Goal: Task Accomplishment & Management: Manage account settings

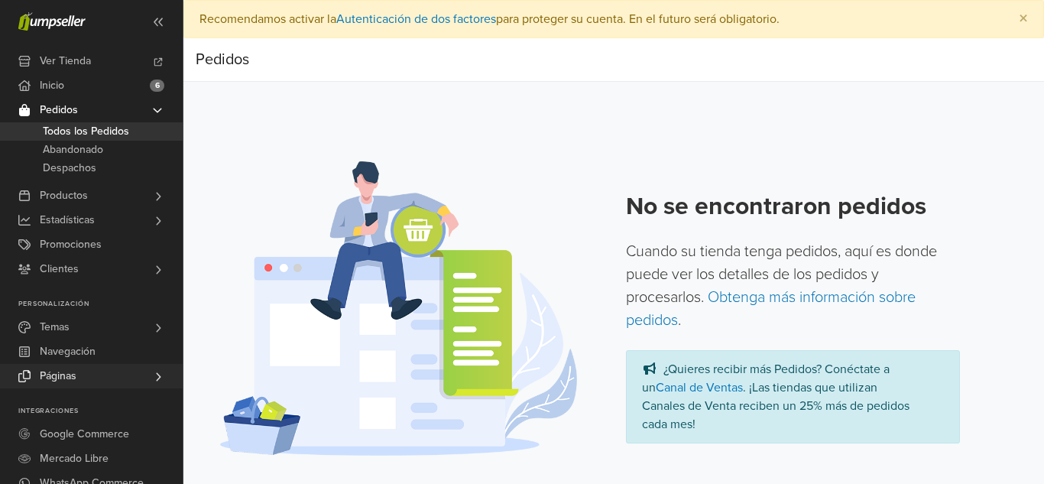
click at [99, 380] on link "Páginas" at bounding box center [91, 376] width 183 height 24
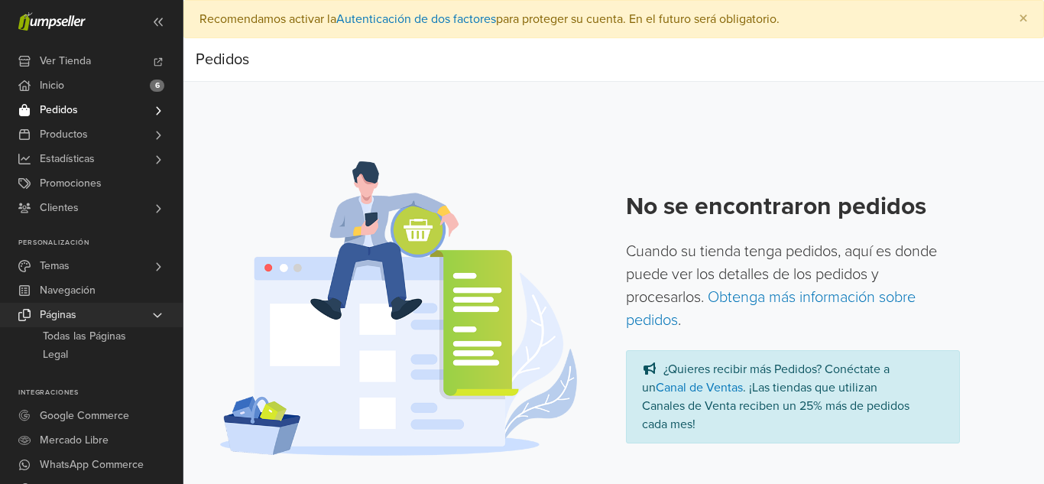
click at [148, 312] on span at bounding box center [158, 315] width 24 height 12
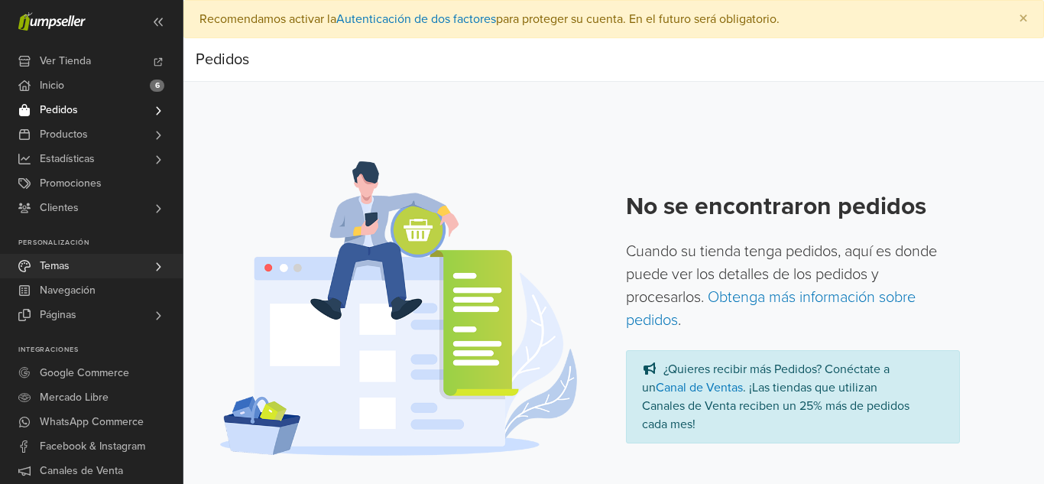
click at [150, 260] on link "Temas" at bounding box center [91, 266] width 183 height 24
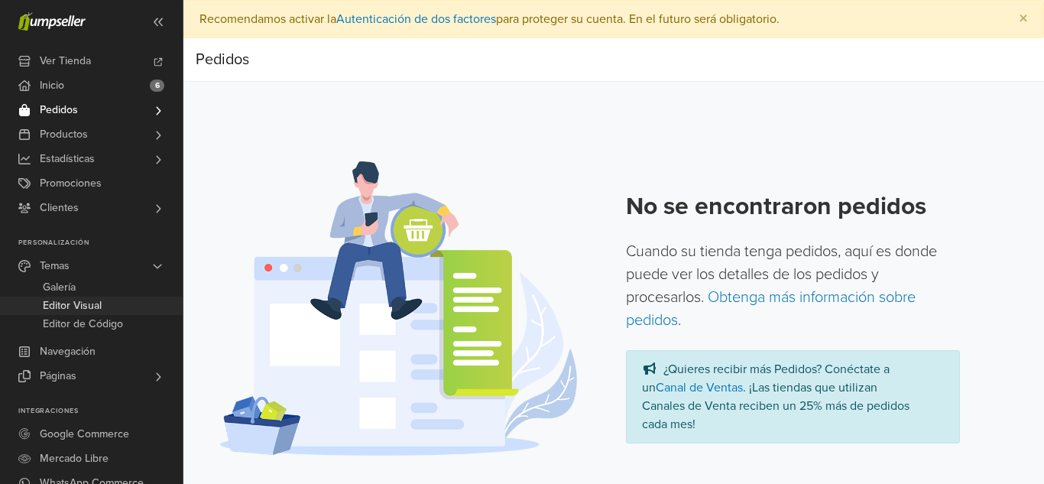
click at [95, 307] on span "Editor Visual" at bounding box center [72, 306] width 59 height 18
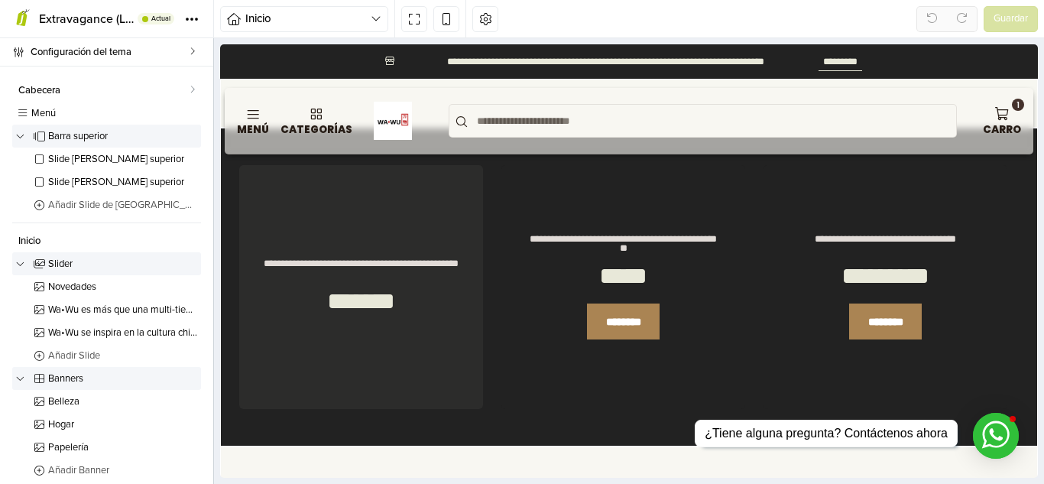
scroll to position [513, 0]
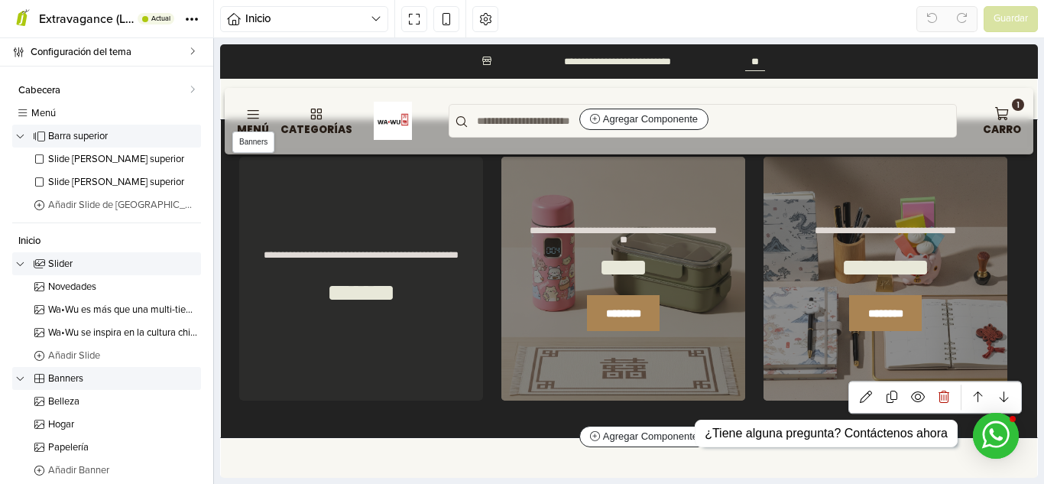
click at [326, 219] on div "**********" at bounding box center [361, 279] width 244 height 244
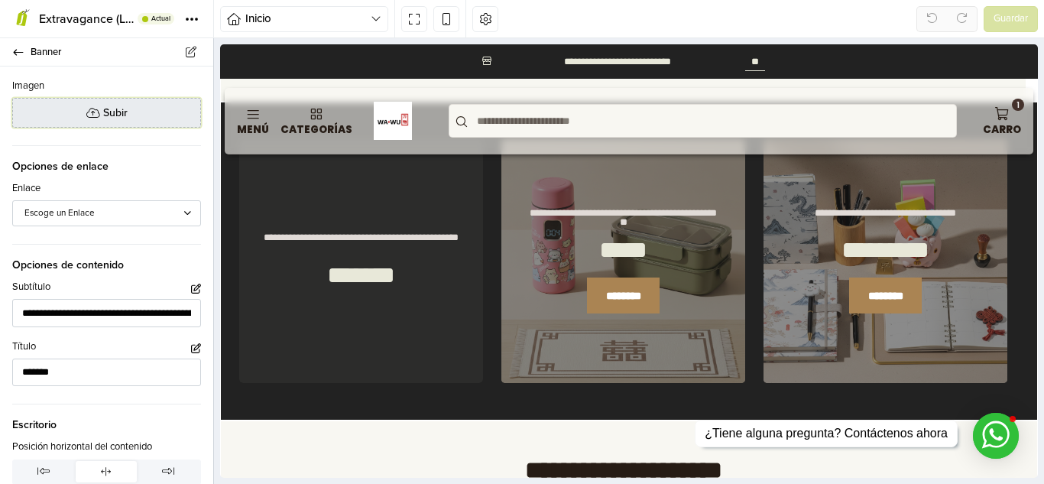
click at [145, 121] on button "Subir" at bounding box center [106, 113] width 189 height 30
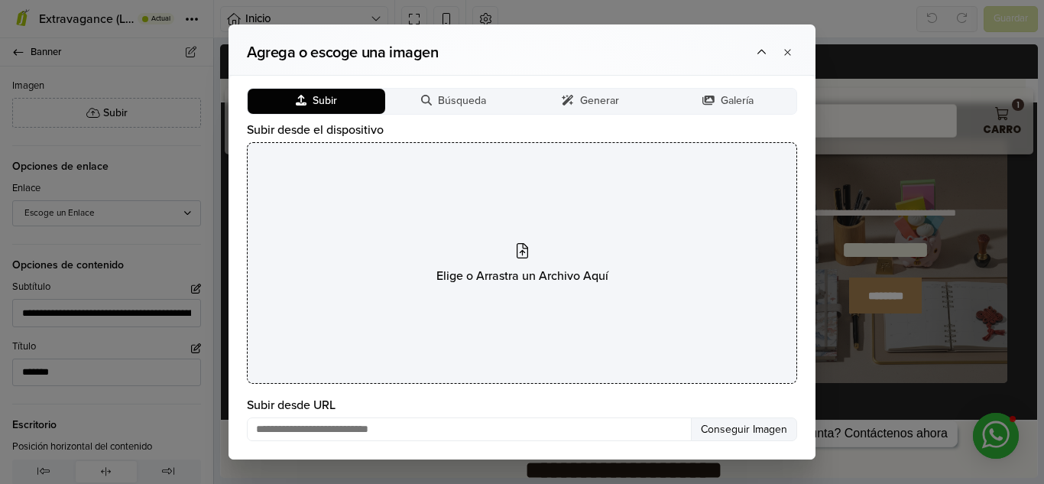
click at [475, 251] on div "Elige o Arrastra un Archivo Aquí" at bounding box center [522, 263] width 550 height 242
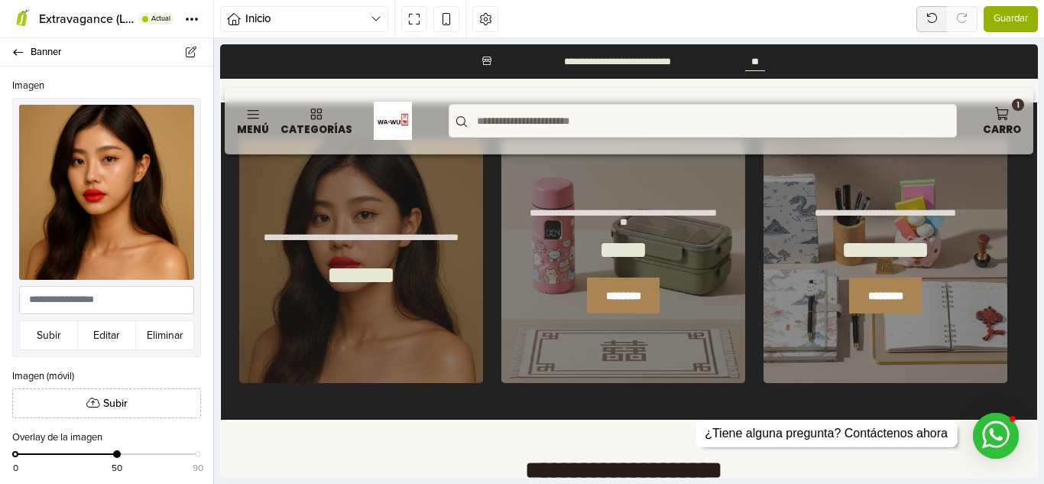
click at [1010, 14] on span "Guardar" at bounding box center [1011, 18] width 34 height 15
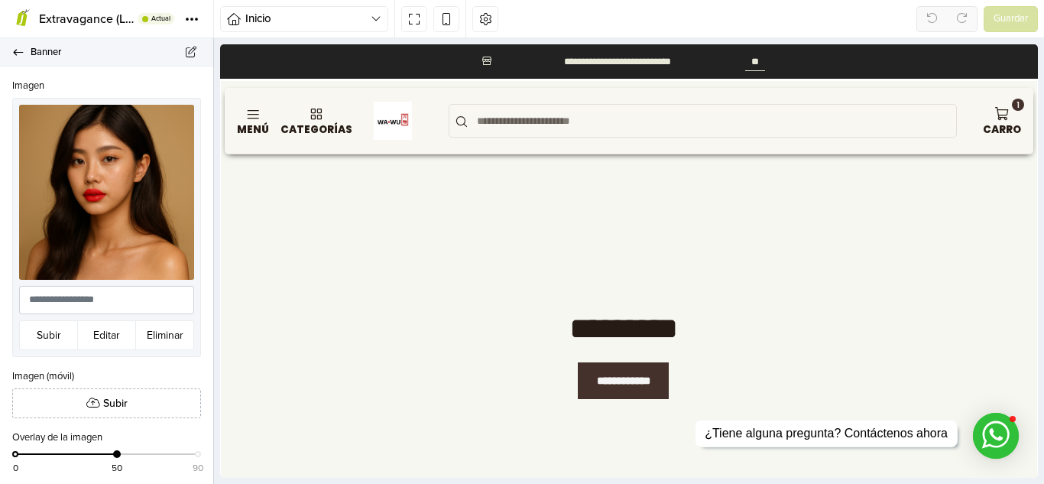
click at [31, 48] on span "Banner" at bounding box center [113, 51] width 164 height 21
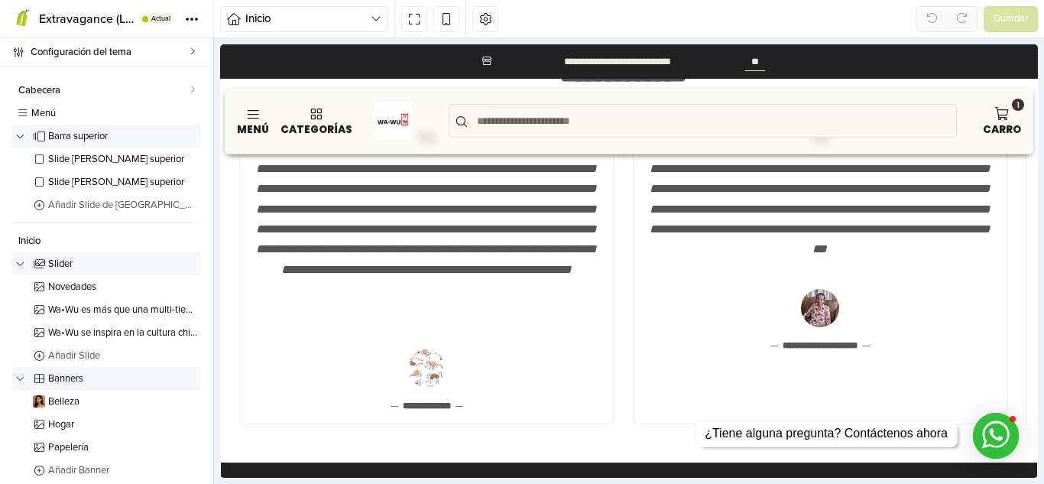
scroll to position [3725, 0]
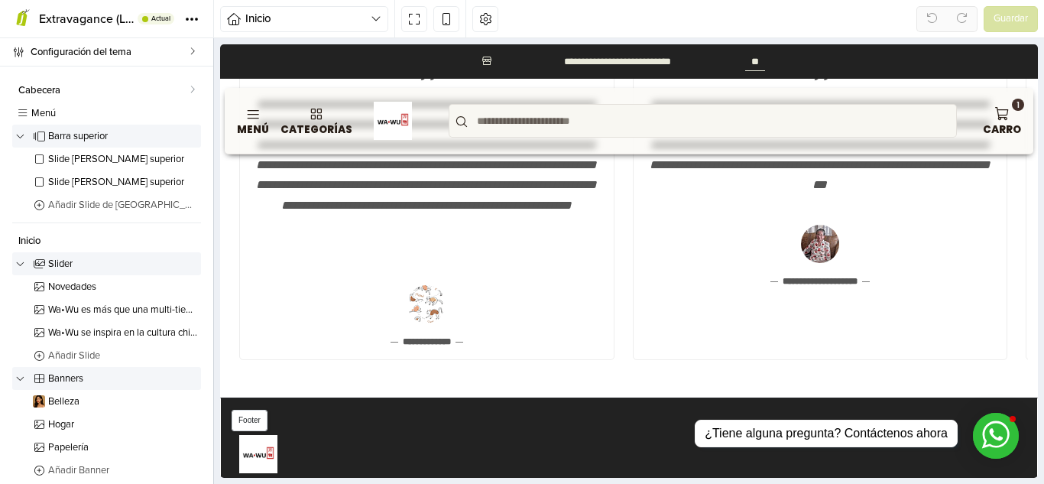
drag, startPoint x: 1022, startPoint y: 442, endPoint x: 1022, endPoint y: 428, distance: 13.8
click at [1022, 428] on footer "Síguenos 2025 Wa•Wu. Todos los derechos reservados. Powered by Jumpseller ." at bounding box center [629, 489] width 816 height 183
